Goal: Information Seeking & Learning: Find contact information

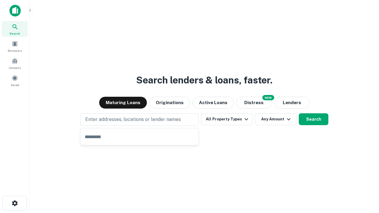
type input "**********"
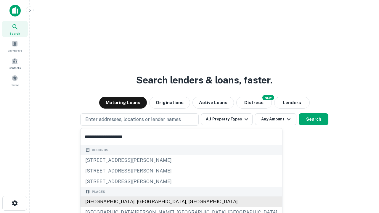
click at [142, 202] on div "[GEOGRAPHIC_DATA], [GEOGRAPHIC_DATA], [GEOGRAPHIC_DATA]" at bounding box center [182, 202] width 202 height 11
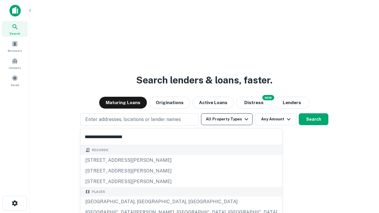
click at [227, 119] on button "All Property Types" at bounding box center [227, 120] width 52 height 12
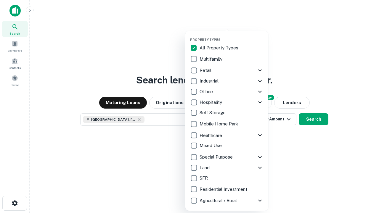
click at [232, 36] on button "button" at bounding box center [231, 36] width 83 height 0
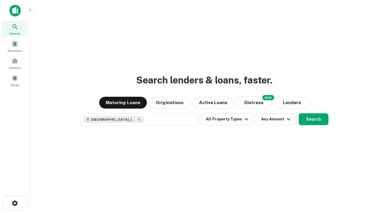
scroll to position [9, 0]
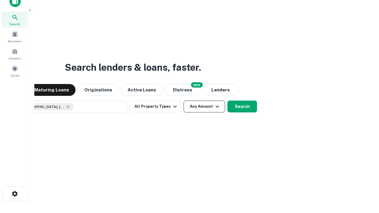
click at [184, 101] on button "Any Amount" at bounding box center [205, 107] width 42 height 12
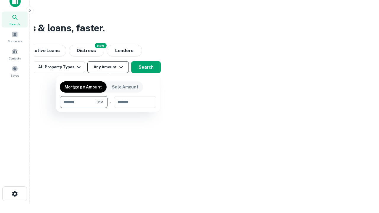
type input "*******"
click at [108, 108] on button "button" at bounding box center [108, 108] width 97 height 0
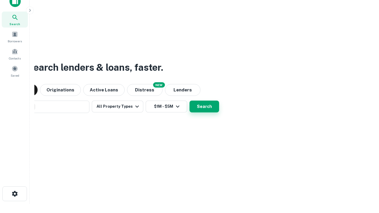
click at [190, 101] on button "Search" at bounding box center [205, 107] width 30 height 12
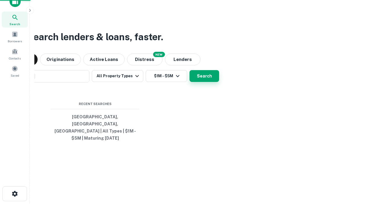
scroll to position [19, 168]
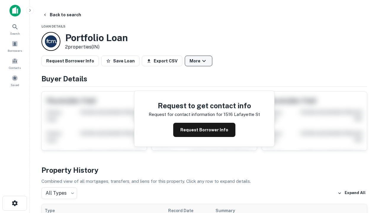
click at [199, 61] on button "More" at bounding box center [199, 61] width 28 height 11
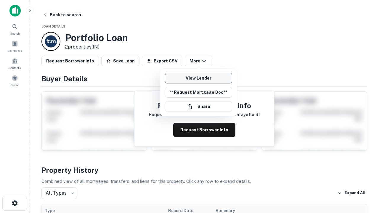
click at [199, 78] on link "View Lender" at bounding box center [198, 78] width 67 height 11
